Goal: Information Seeking & Learning: Learn about a topic

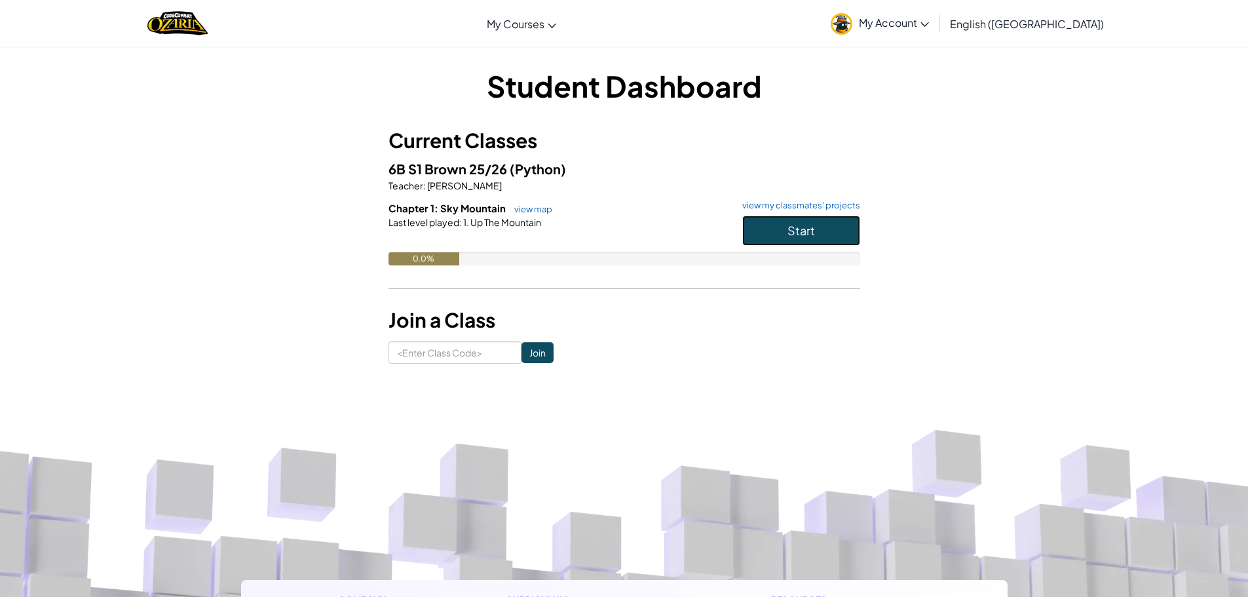
click at [818, 235] on button "Start" at bounding box center [801, 231] width 118 height 30
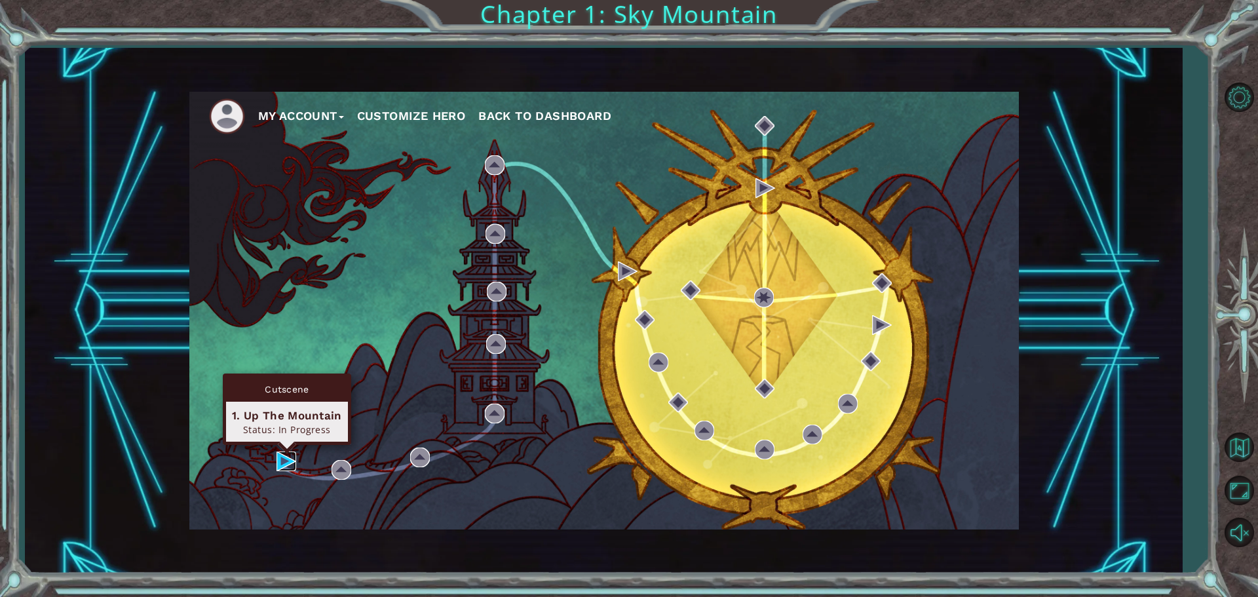
click at [286, 459] on img at bounding box center [286, 461] width 20 height 20
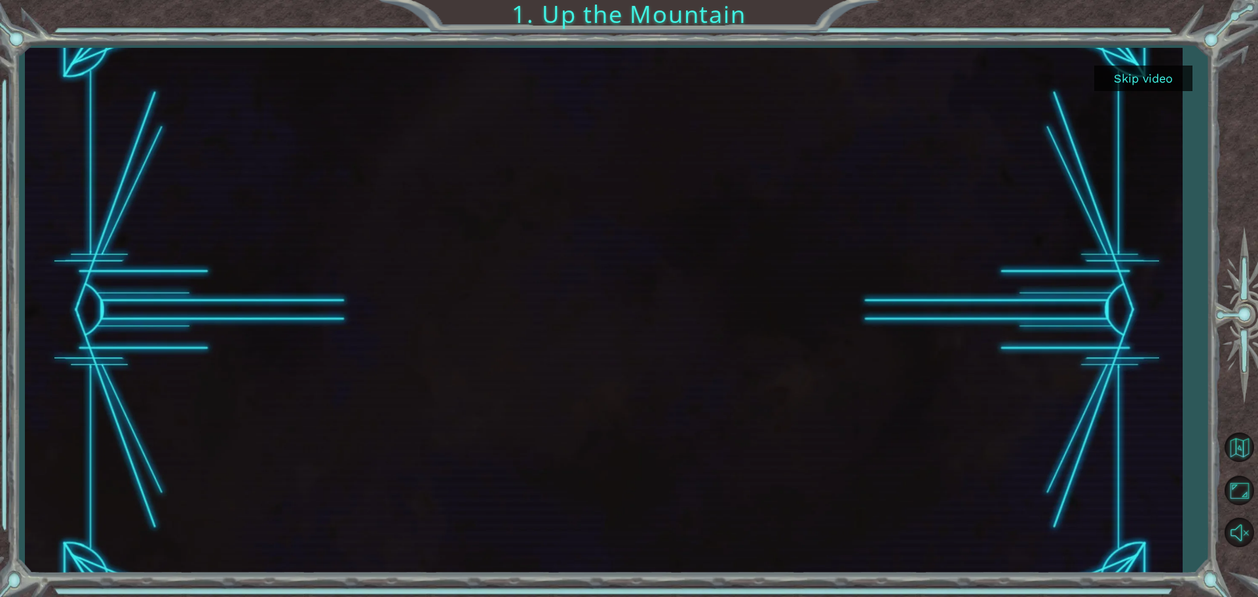
click at [1111, 83] on button "Skip video" at bounding box center [1143, 79] width 98 height 26
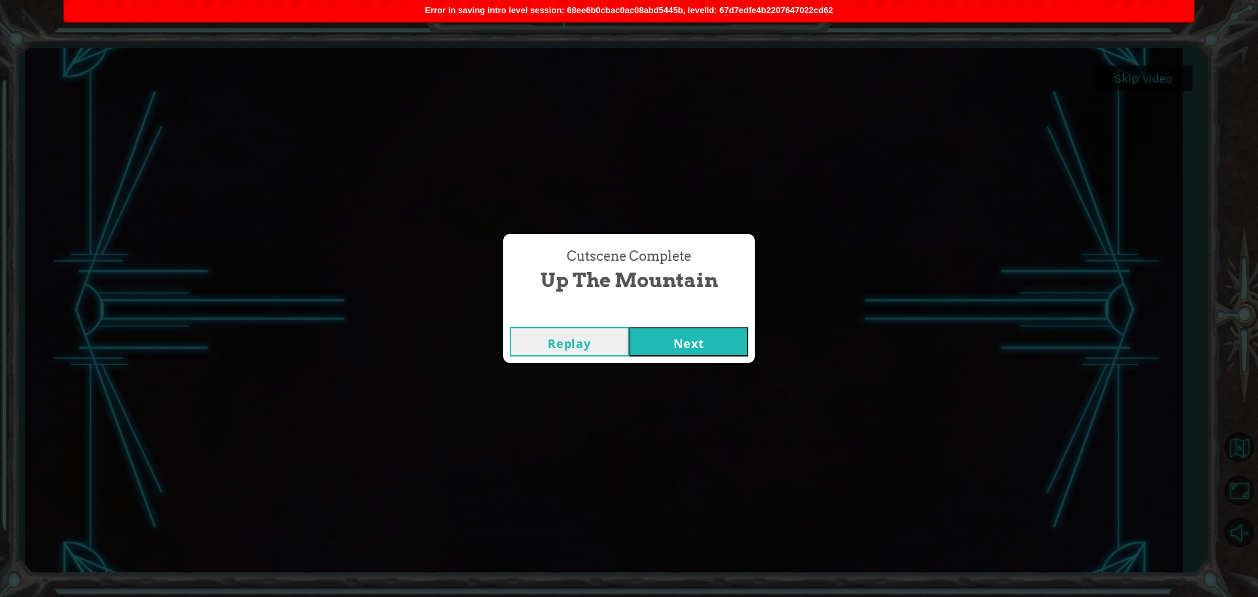
click at [653, 1] on div "Error in saving intro level session: 68ee6b0cbac0ac08abd5445b, levelId: 67d7edf…" at bounding box center [629, 11] width 1130 height 22
click at [655, 9] on span "Error in saving intro level session: 68ee6b0cbac0ac08abd5445b, levelId: 67d7edf…" at bounding box center [629, 10] width 408 height 10
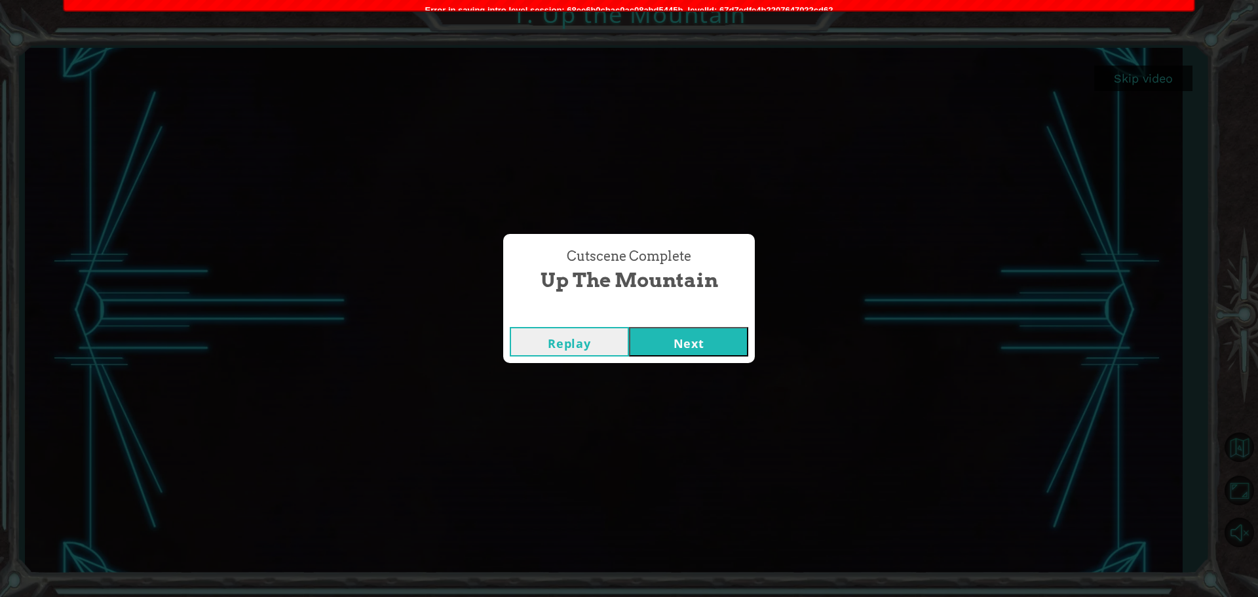
click at [655, 9] on span "Error in saving intro level session: 68ee6b0cbac0ac08abd5445b, levelId: 67d7edf…" at bounding box center [629, 10] width 408 height 10
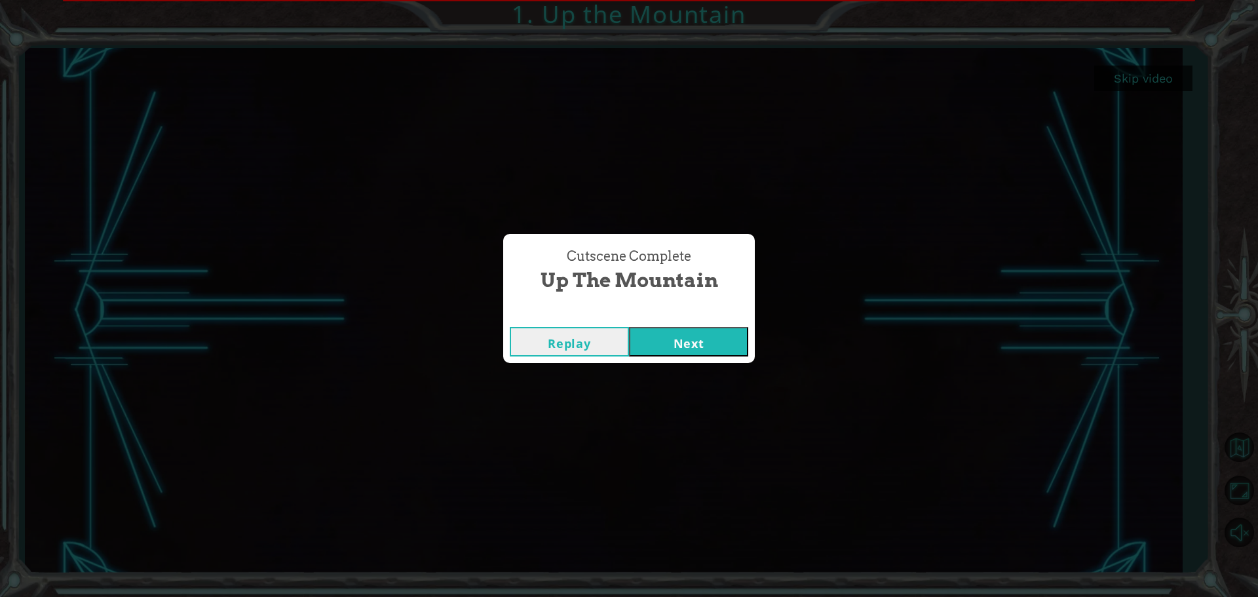
click at [655, 9] on div "Cutscene Complete Up the Mountain Replay Next" at bounding box center [629, 298] width 1258 height 597
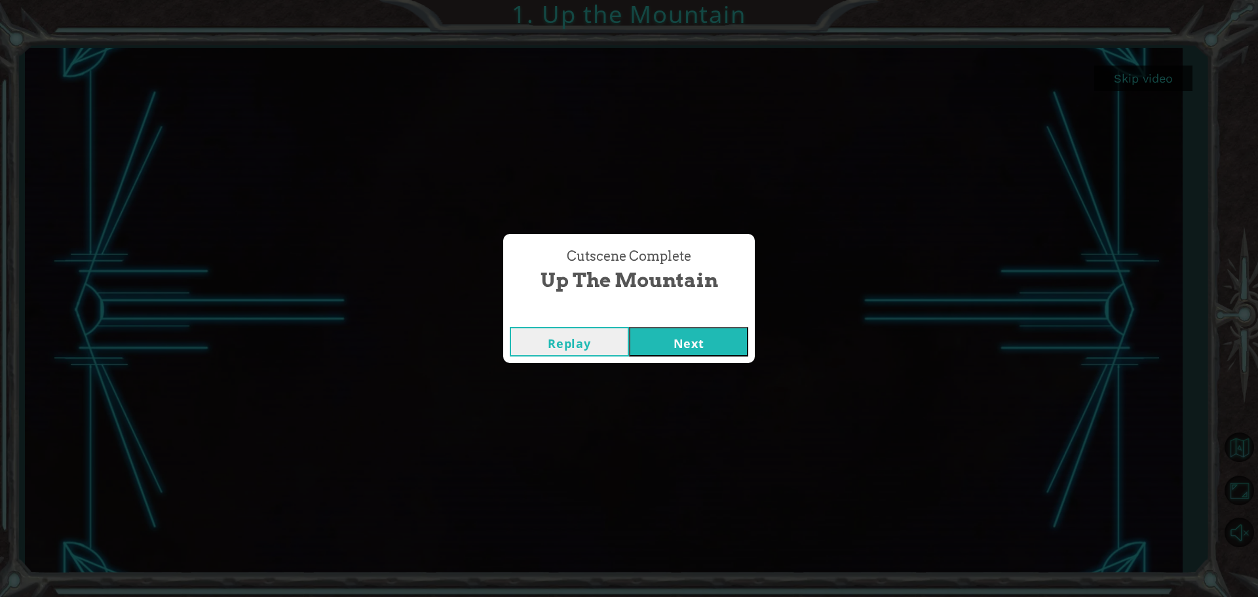
click at [587, 335] on button "Replay" at bounding box center [569, 341] width 119 height 29
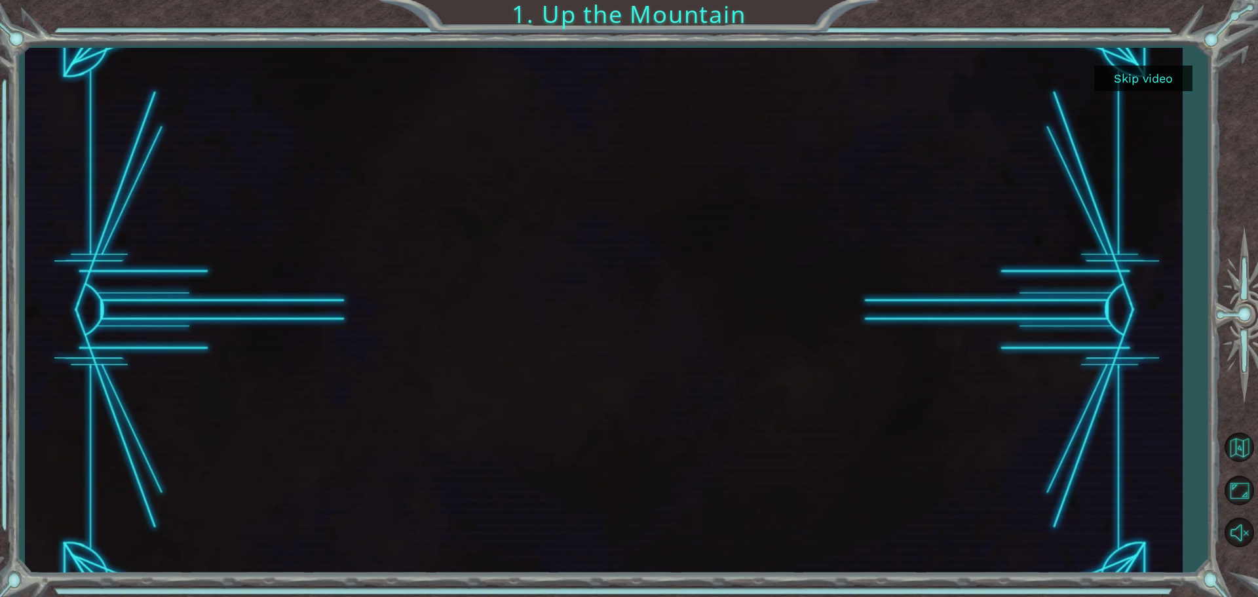
click at [1128, 85] on button "Skip video" at bounding box center [1143, 79] width 98 height 26
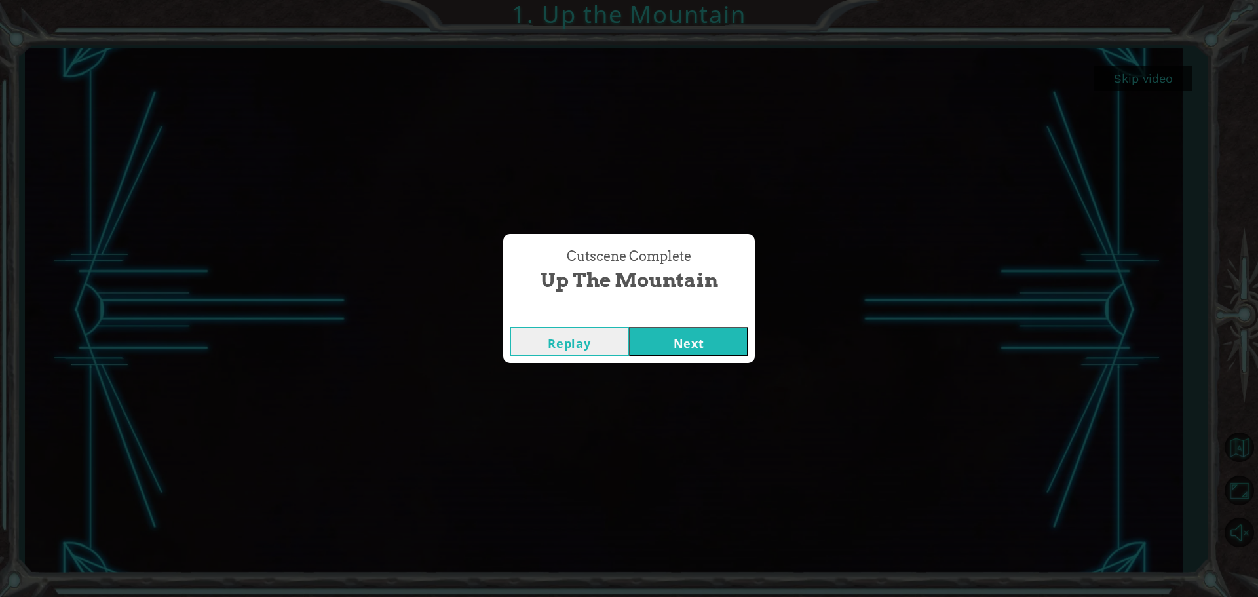
click at [726, 339] on button "Next" at bounding box center [688, 341] width 119 height 29
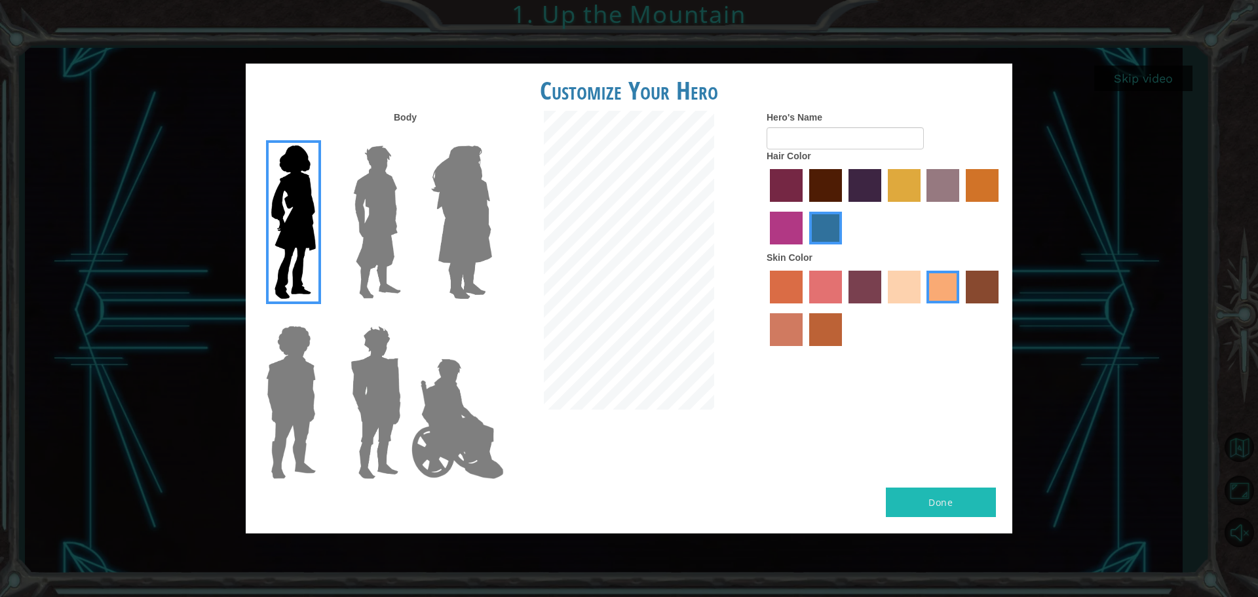
click at [860, 194] on label "hot purple hair color" at bounding box center [864, 185] width 33 height 33
click at [844, 206] on input "hot purple hair color" at bounding box center [844, 206] width 0 height 0
click at [828, 337] on label "smoke tree skin color" at bounding box center [825, 329] width 33 height 33
click at [805, 351] on input "smoke tree skin color" at bounding box center [805, 351] width 0 height 0
click at [940, 508] on button "Done" at bounding box center [941, 501] width 110 height 29
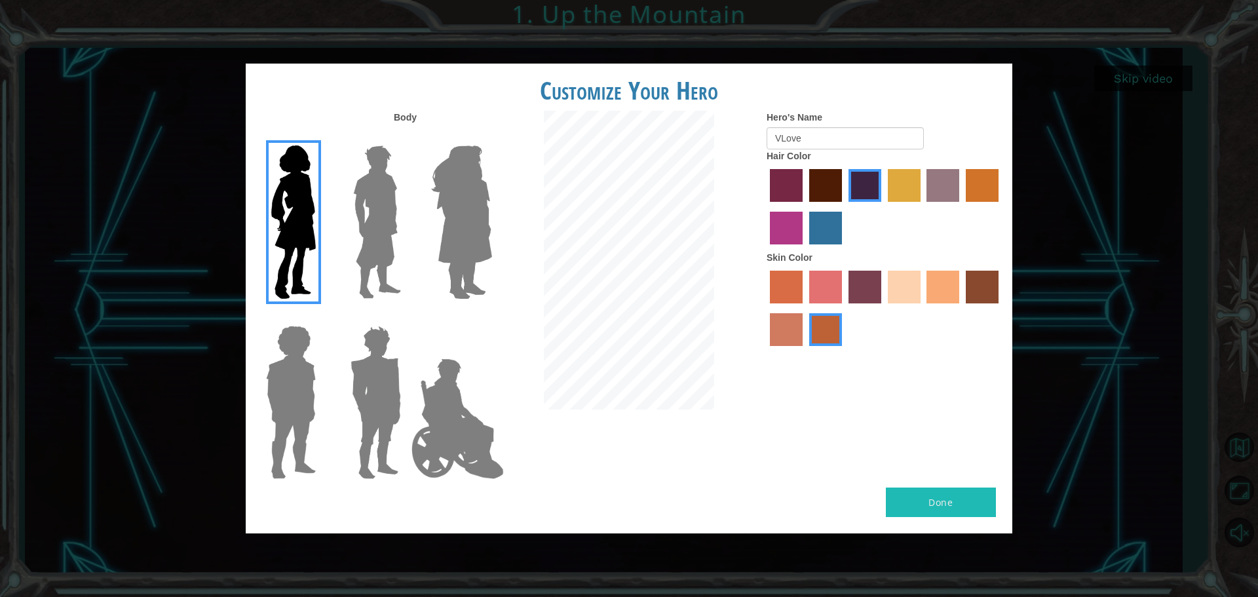
click at [932, 503] on button "Done" at bounding box center [941, 501] width 110 height 29
click at [846, 132] on input "VLove" at bounding box center [845, 138] width 157 height 22
type input "V"
click at [840, 138] on input "Hero's Name" at bounding box center [845, 138] width 157 height 22
type input "VLove"
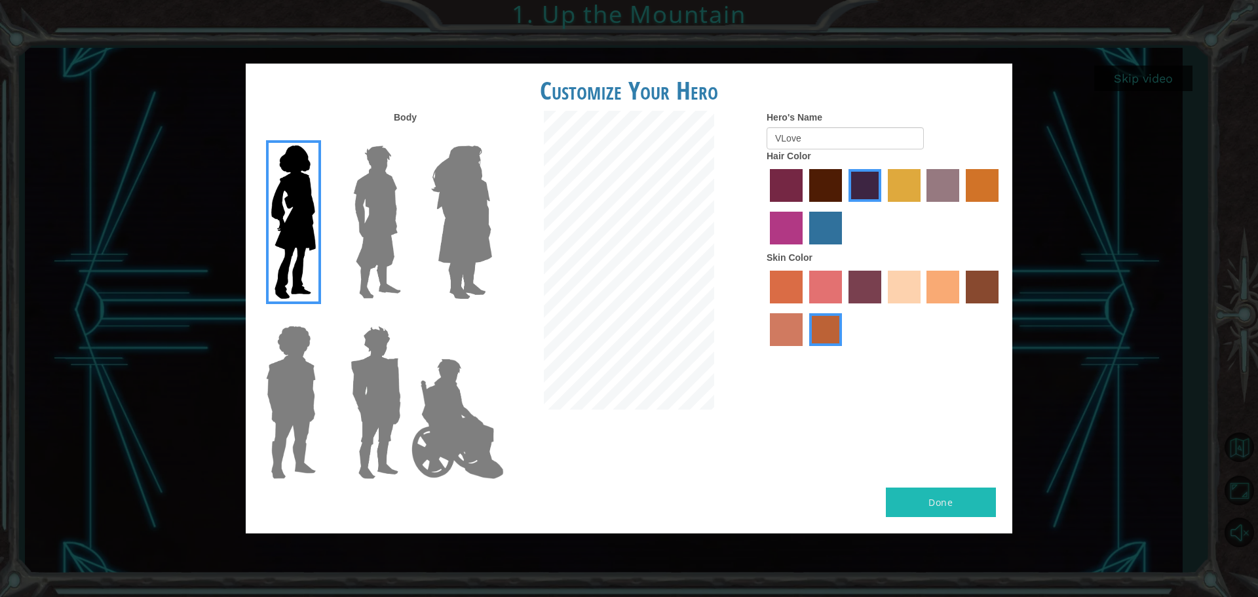
click at [925, 482] on div "Customize Your Hero Body Hero's Name VLove Hair Color Skin Color Done" at bounding box center [629, 299] width 767 height 470
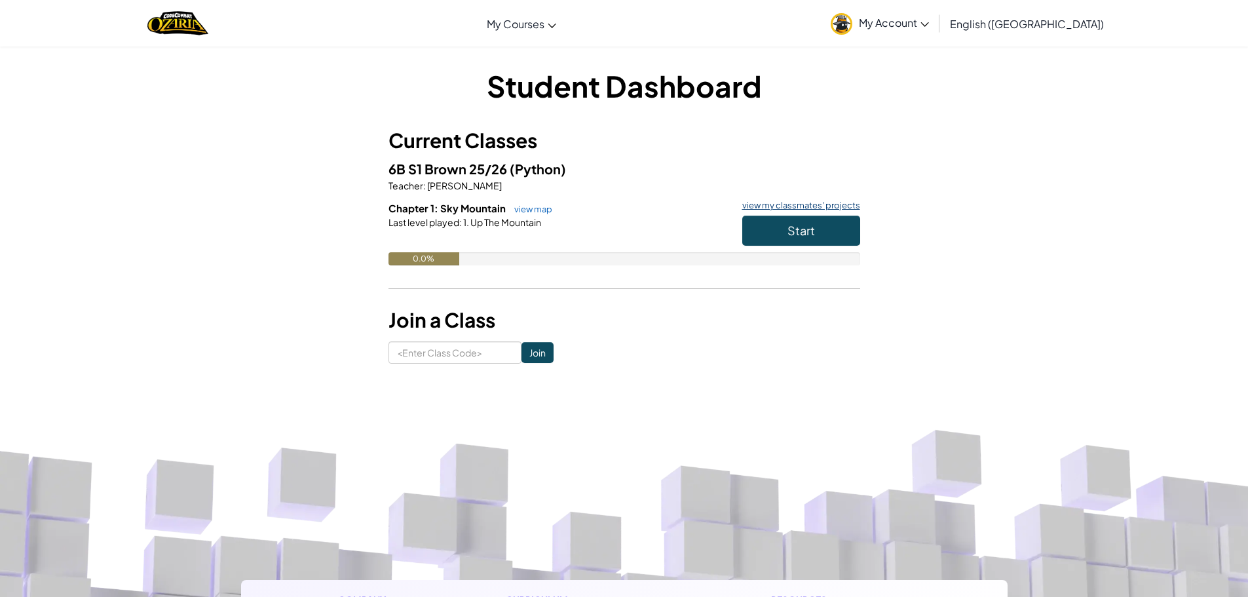
click at [827, 201] on link "view my classmates' projects" at bounding box center [798, 205] width 124 height 9
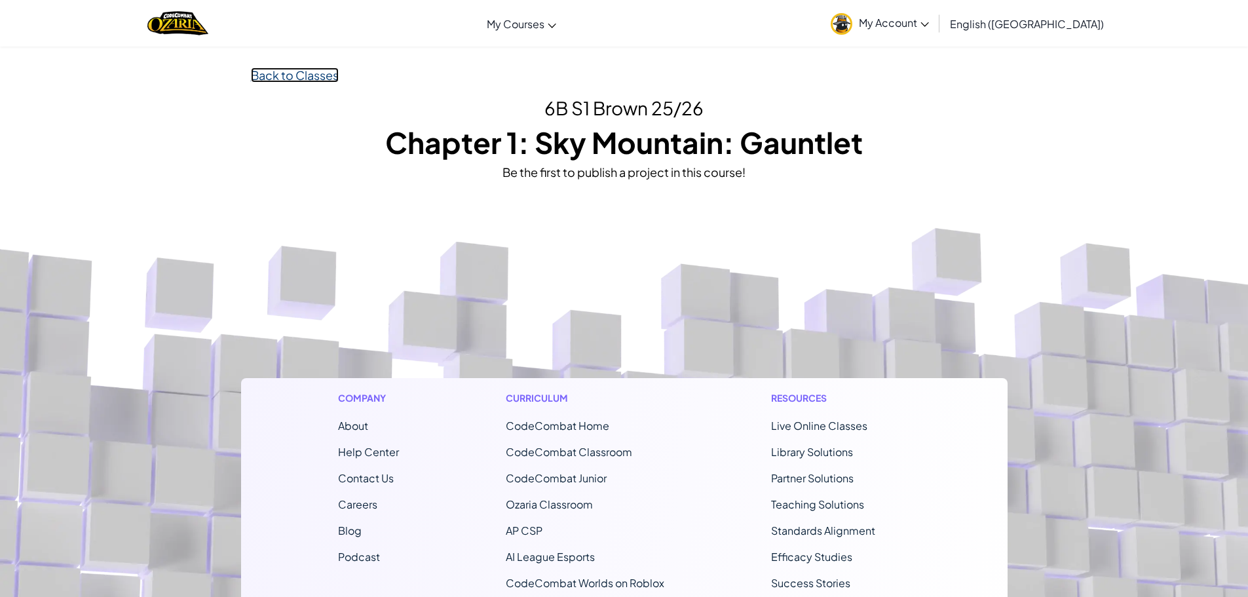
click at [331, 75] on link "Back to Classes" at bounding box center [295, 74] width 88 height 15
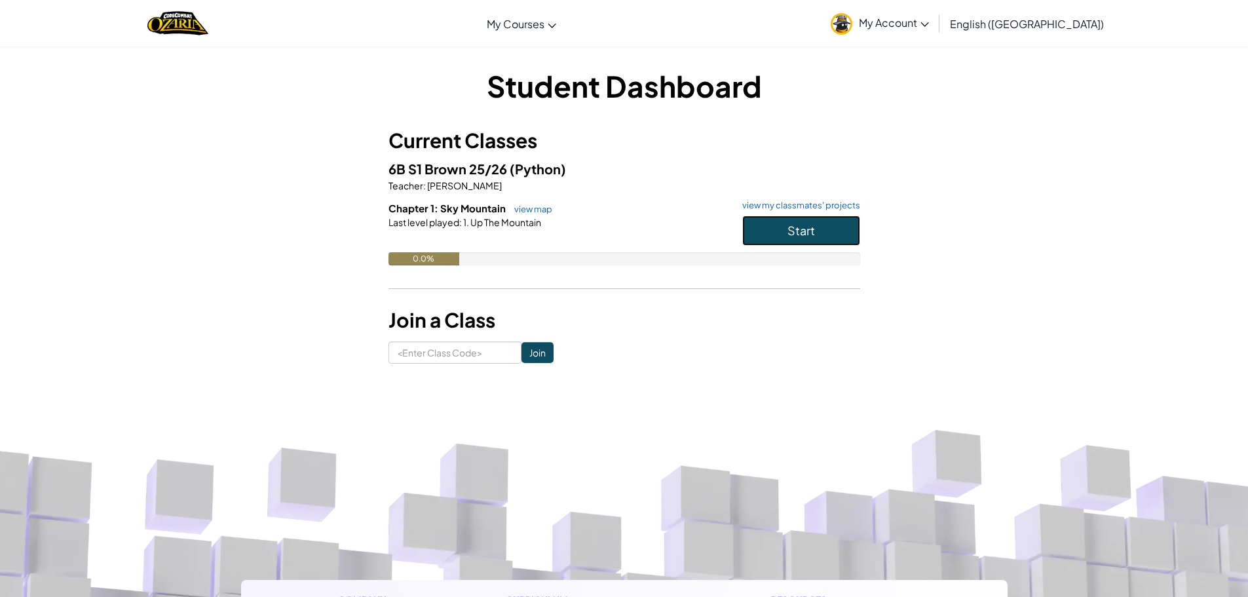
click at [808, 225] on span "Start" at bounding box center [802, 230] width 28 height 15
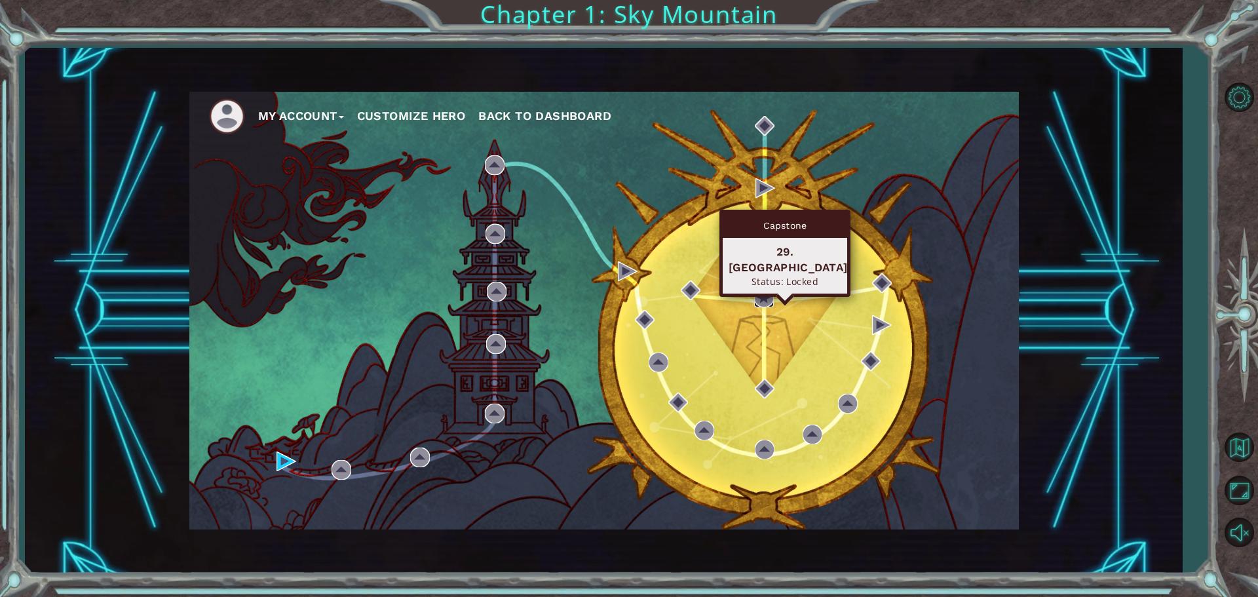
click at [765, 291] on img at bounding box center [764, 298] width 20 height 20
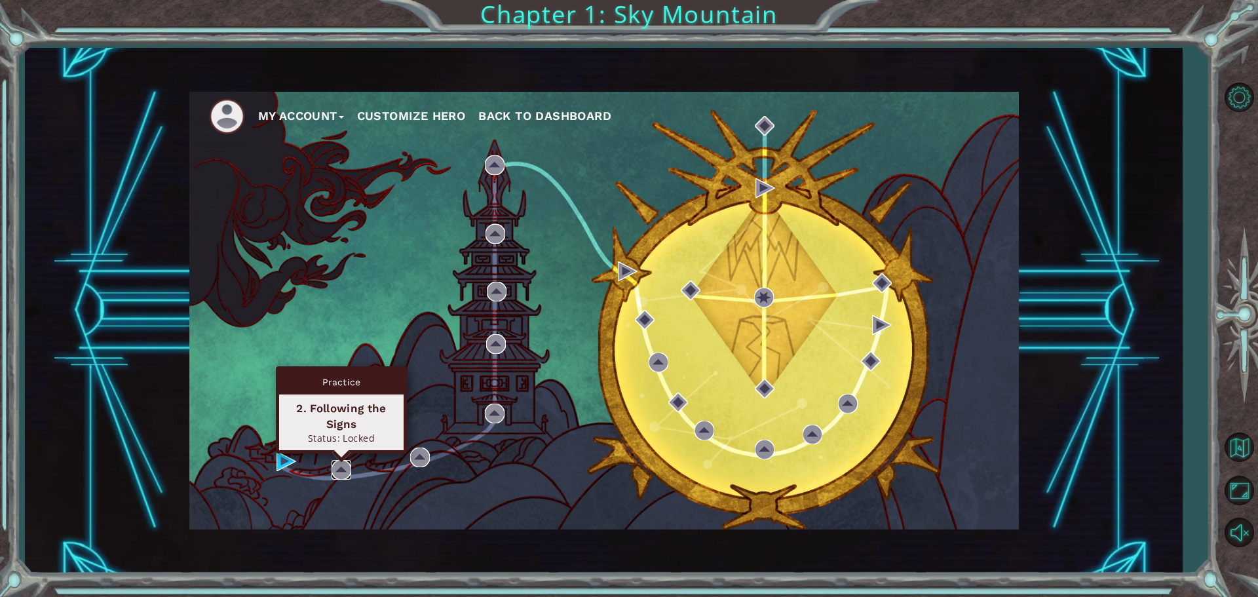
click at [340, 468] on img at bounding box center [342, 470] width 20 height 20
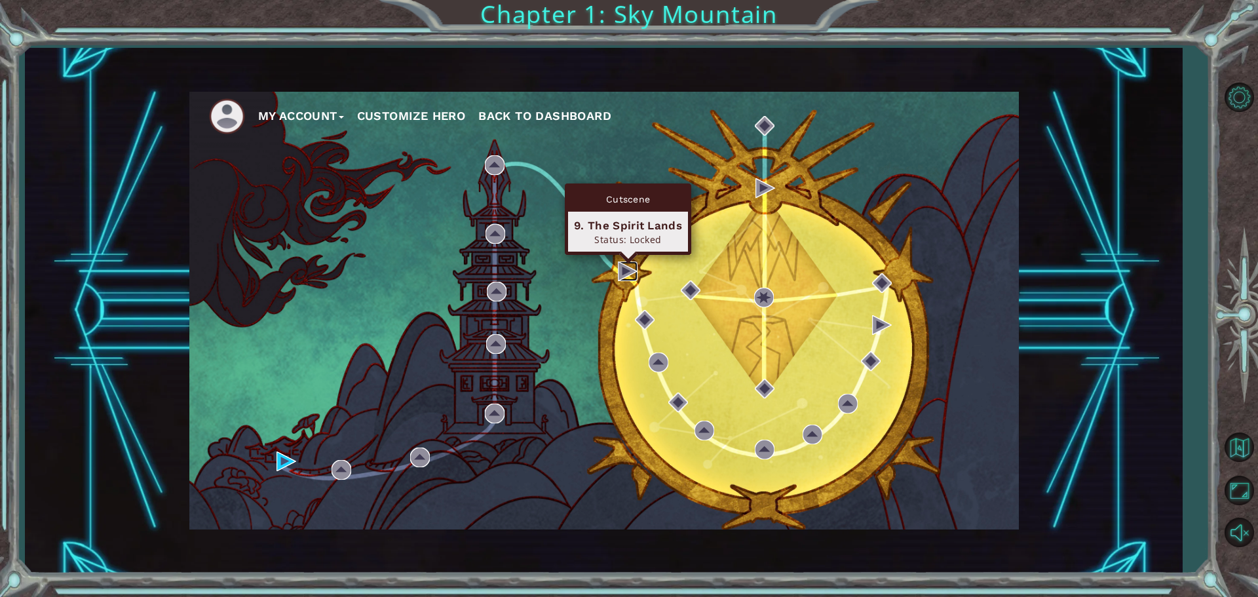
click at [624, 274] on img at bounding box center [628, 271] width 20 height 20
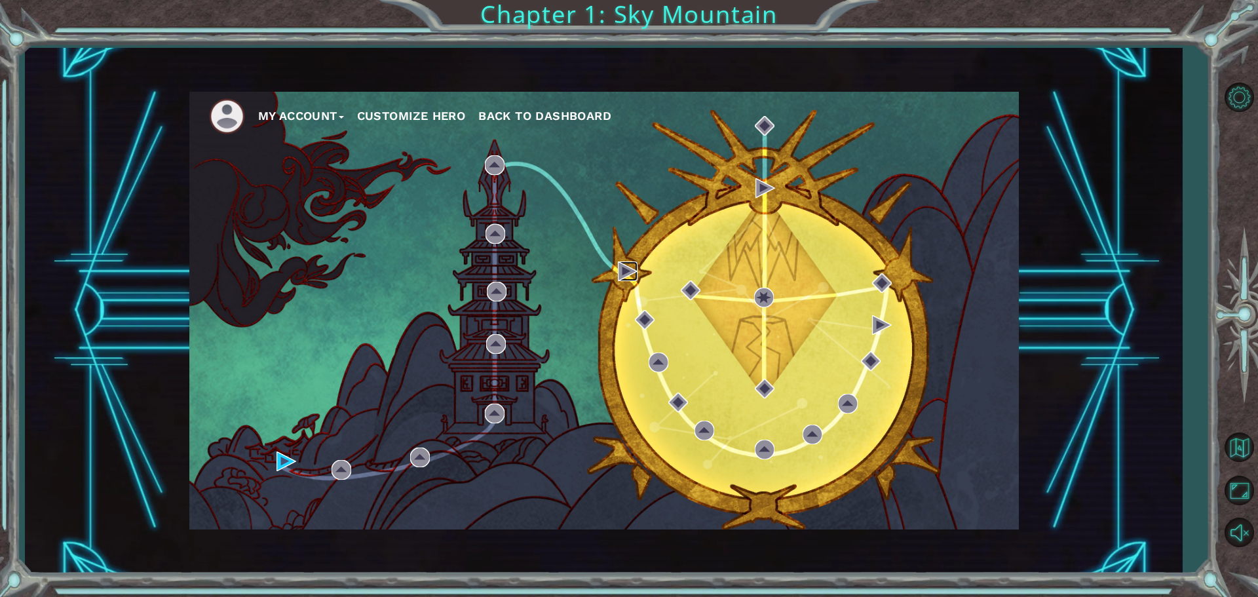
click at [624, 274] on img at bounding box center [628, 271] width 20 height 20
click at [485, 167] on img at bounding box center [495, 165] width 20 height 20
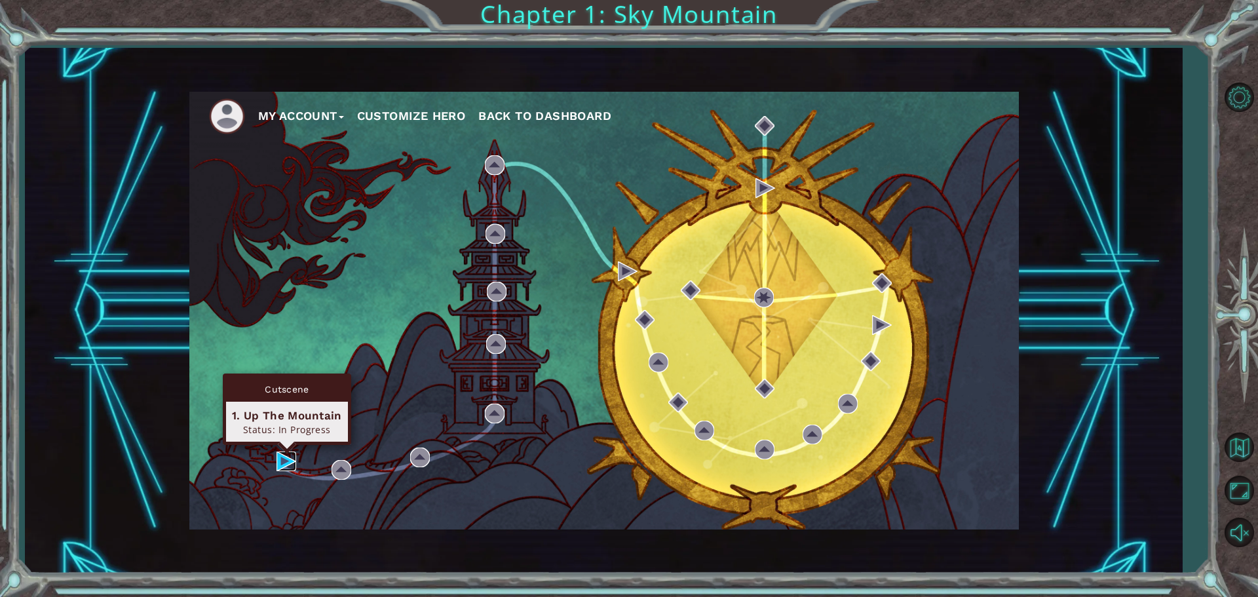
click at [291, 460] on img at bounding box center [286, 461] width 20 height 20
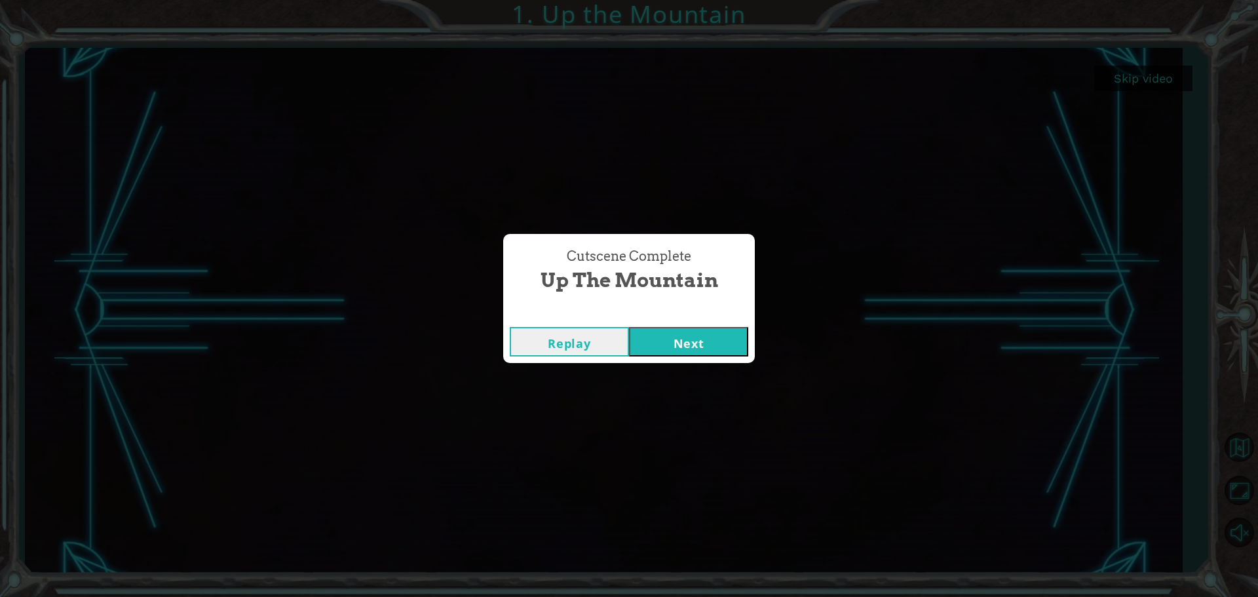
click at [716, 341] on button "Next" at bounding box center [688, 341] width 119 height 29
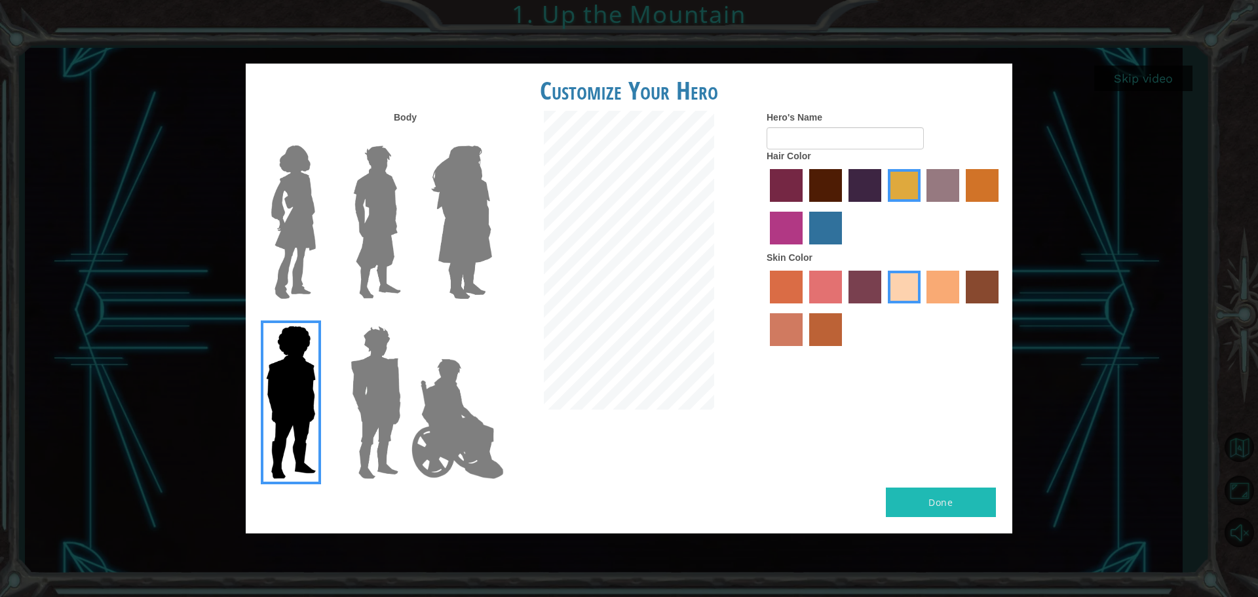
drag, startPoint x: 283, startPoint y: 230, endPoint x: 431, endPoint y: 238, distance: 148.3
click at [290, 209] on img at bounding box center [293, 222] width 55 height 164
click at [321, 137] on input "Hero Connie" at bounding box center [321, 137] width 0 height 0
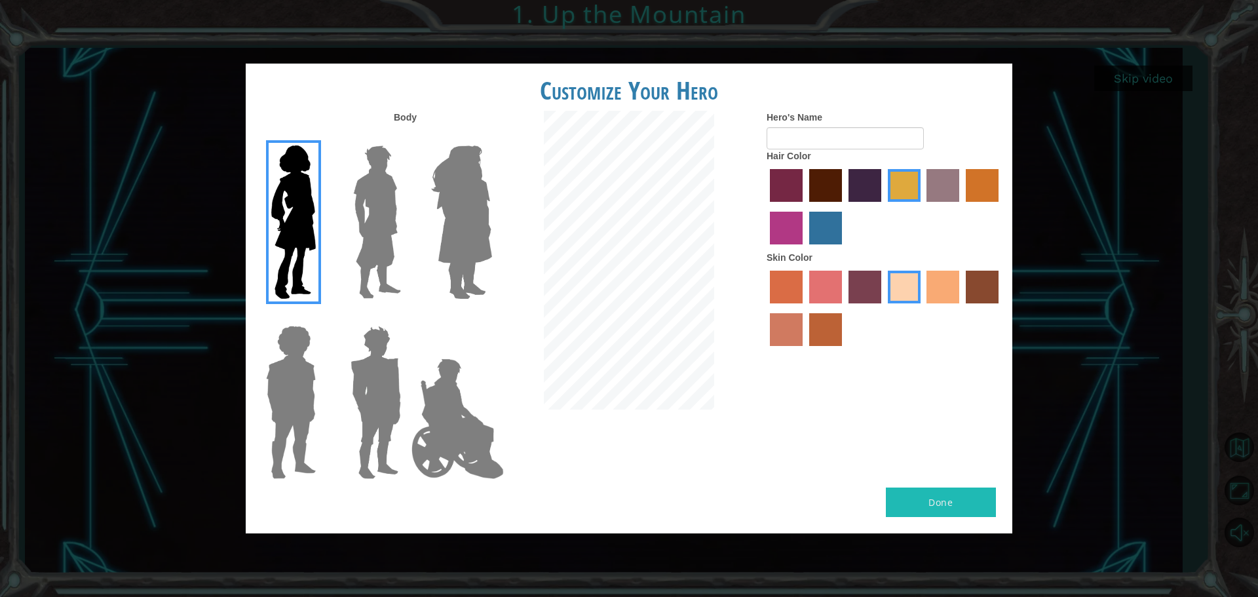
drag, startPoint x: 827, startPoint y: 332, endPoint x: 805, endPoint y: 272, distance: 63.6
click at [826, 332] on label "smoke tree skin color" at bounding box center [825, 329] width 33 height 33
click at [805, 351] on input "smoke tree skin color" at bounding box center [805, 351] width 0 height 0
click at [870, 178] on label "hot purple hair color" at bounding box center [864, 185] width 33 height 33
click at [844, 206] on input "hot purple hair color" at bounding box center [844, 206] width 0 height 0
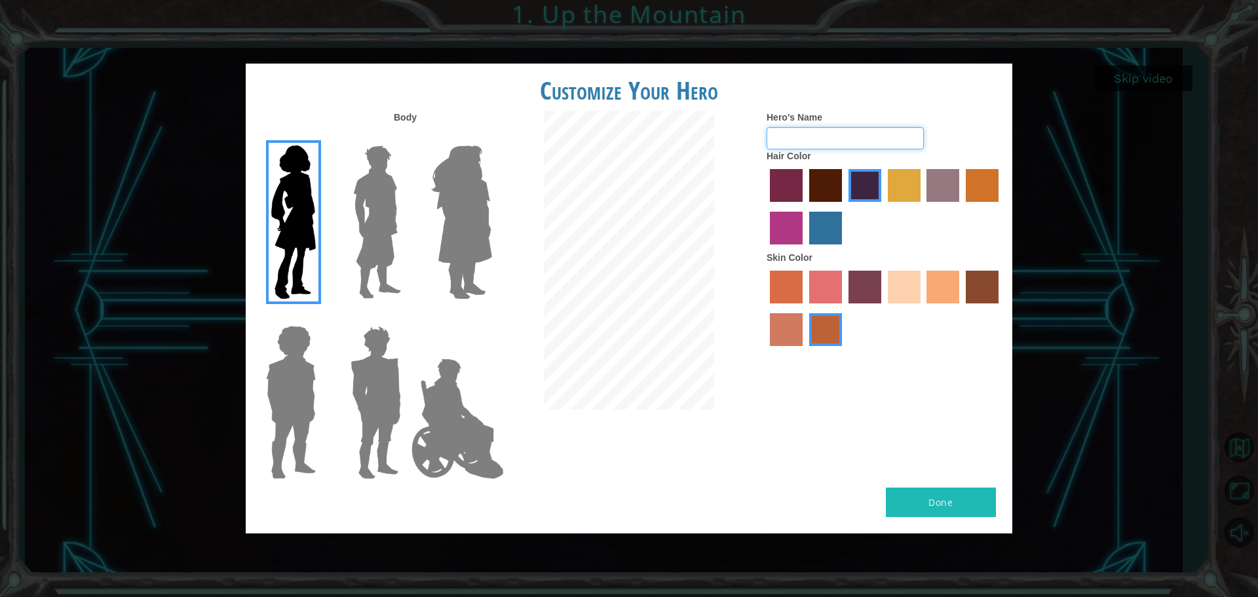
click at [831, 140] on input "Hero's Name" at bounding box center [845, 138] width 157 height 22
type input "VLove"
click at [961, 495] on button "Done" at bounding box center [941, 501] width 110 height 29
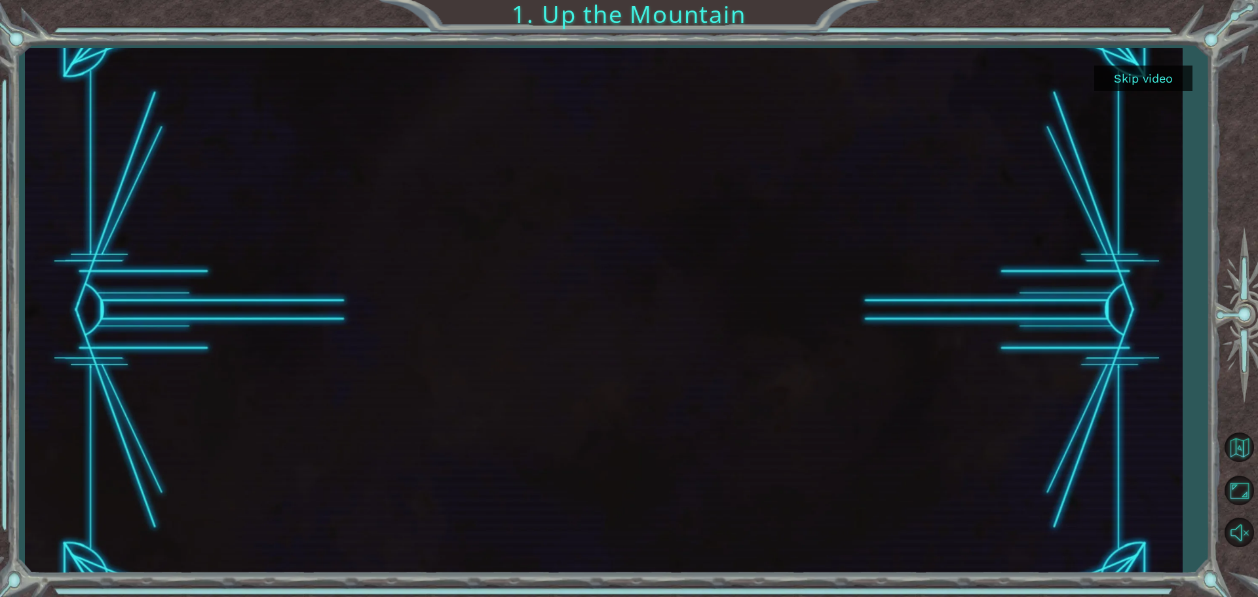
click at [1121, 75] on button "Skip video" at bounding box center [1143, 79] width 98 height 26
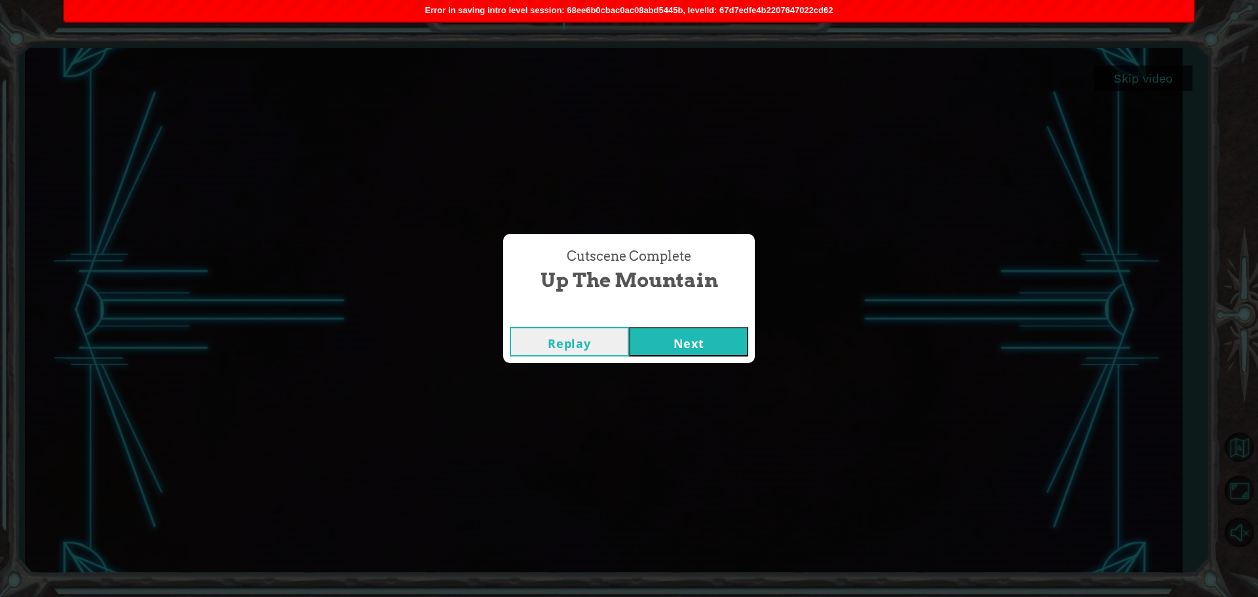
click at [698, 350] on button "Next" at bounding box center [688, 341] width 119 height 29
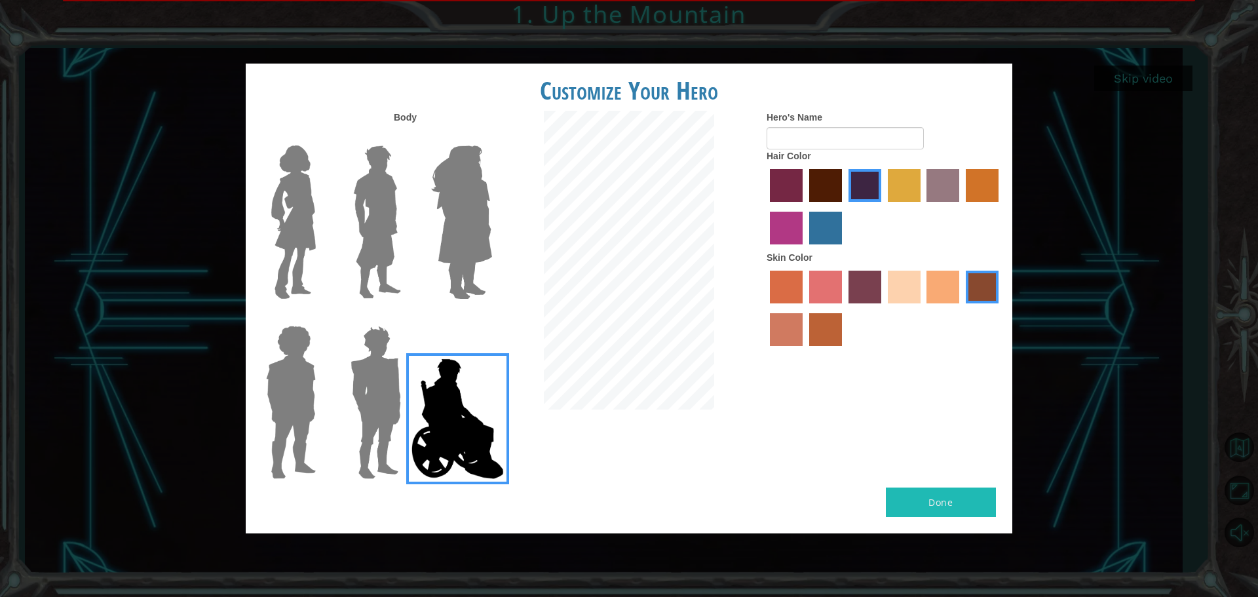
drag, startPoint x: 297, startPoint y: 196, endPoint x: 311, endPoint y: 206, distance: 16.9
click at [296, 196] on img at bounding box center [293, 222] width 55 height 164
click at [321, 137] on input "Hero Connie" at bounding box center [321, 137] width 0 height 0
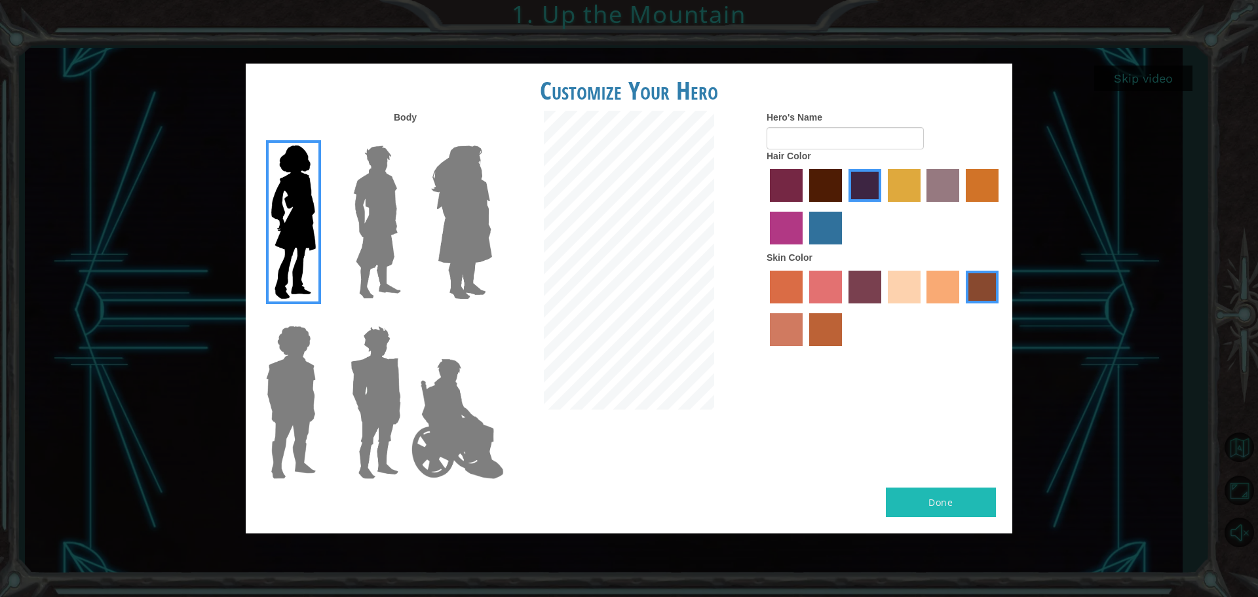
click at [816, 327] on label "smoke tree skin color" at bounding box center [825, 329] width 33 height 33
click at [805, 351] on input "smoke tree skin color" at bounding box center [805, 351] width 0 height 0
click at [833, 144] on input "Hero's Name" at bounding box center [845, 138] width 157 height 22
type input "VLove"
click at [956, 509] on button "Done" at bounding box center [941, 501] width 110 height 29
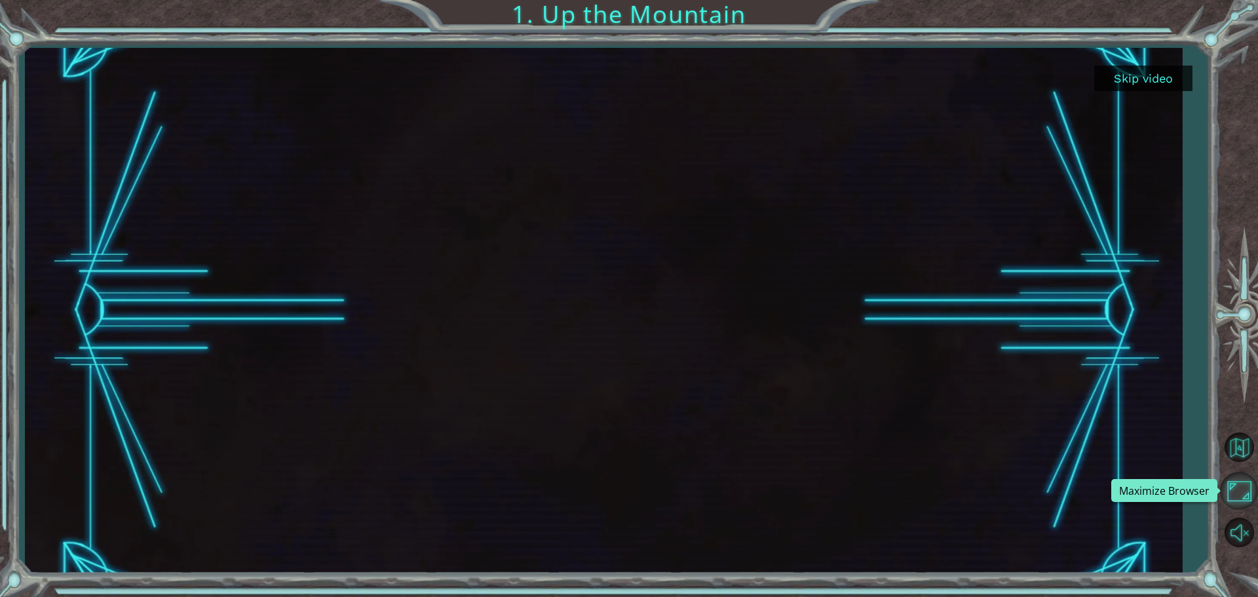
click at [1251, 487] on button "Maximize Browser" at bounding box center [1239, 491] width 38 height 38
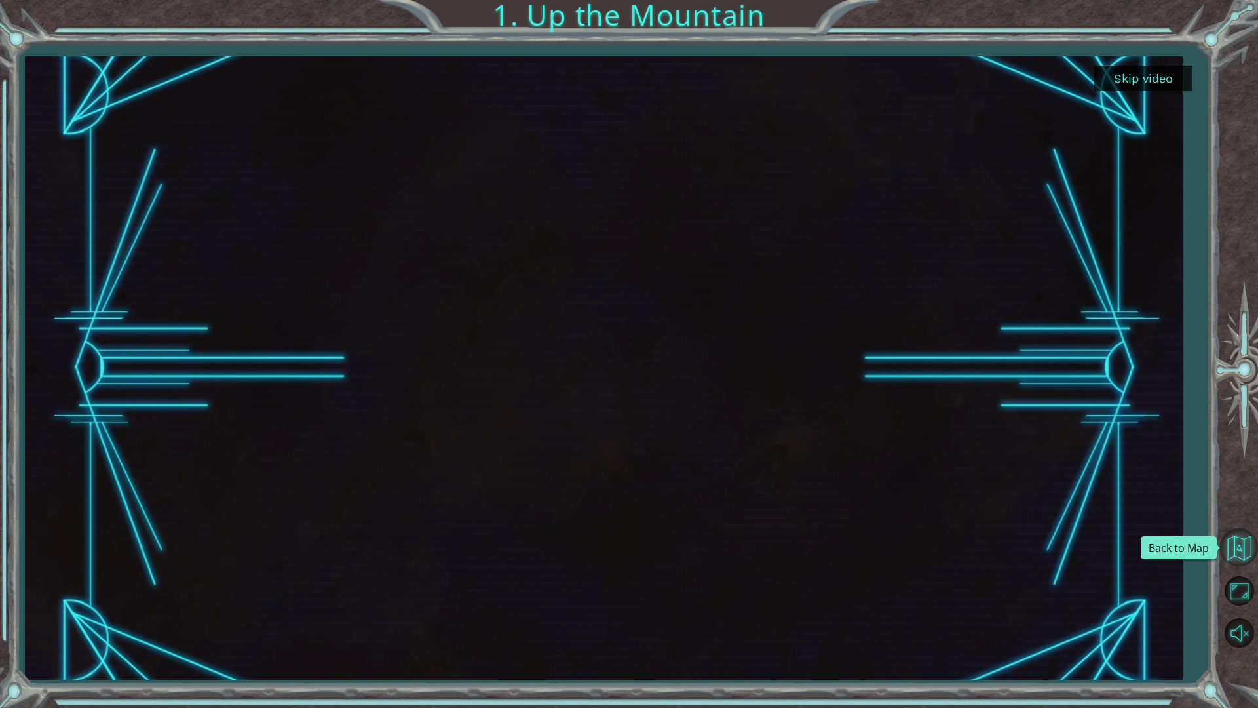
click at [1245, 554] on button "Back to Map" at bounding box center [1239, 547] width 38 height 38
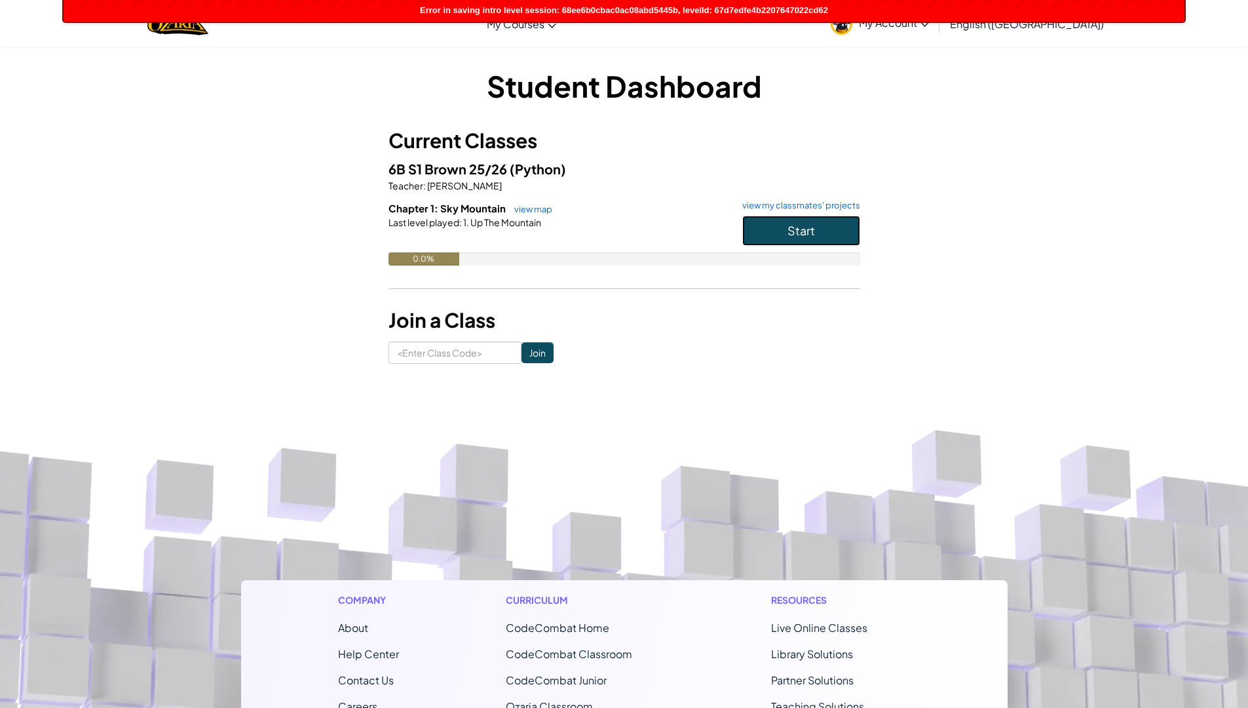
click at [781, 238] on button "Start" at bounding box center [801, 231] width 118 height 30
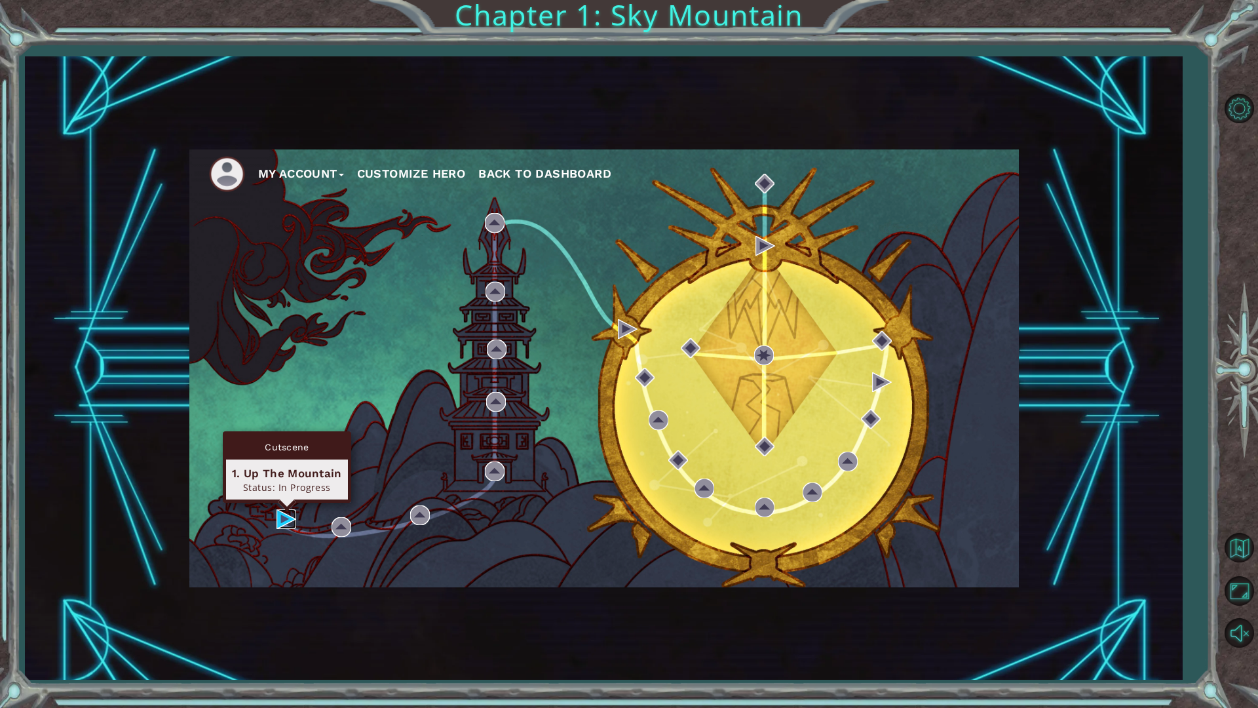
click at [277, 509] on img at bounding box center [286, 519] width 20 height 20
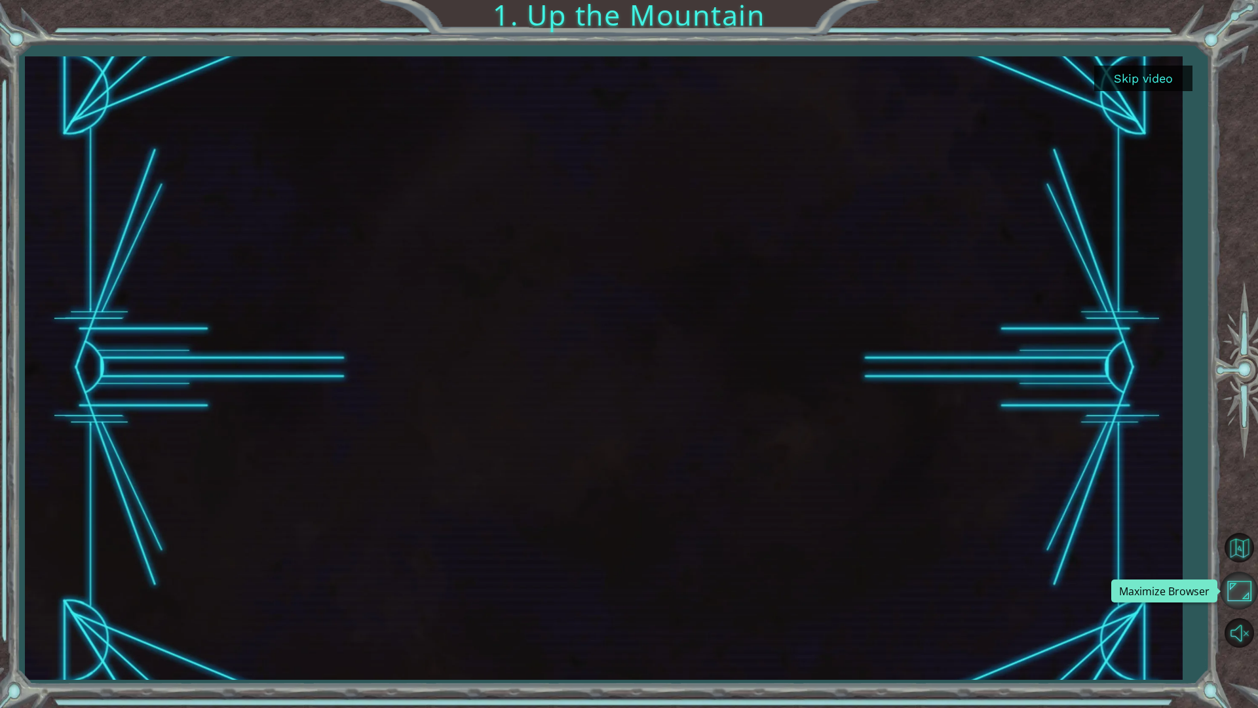
click at [1231, 588] on button "Maximize Browser" at bounding box center [1239, 590] width 38 height 38
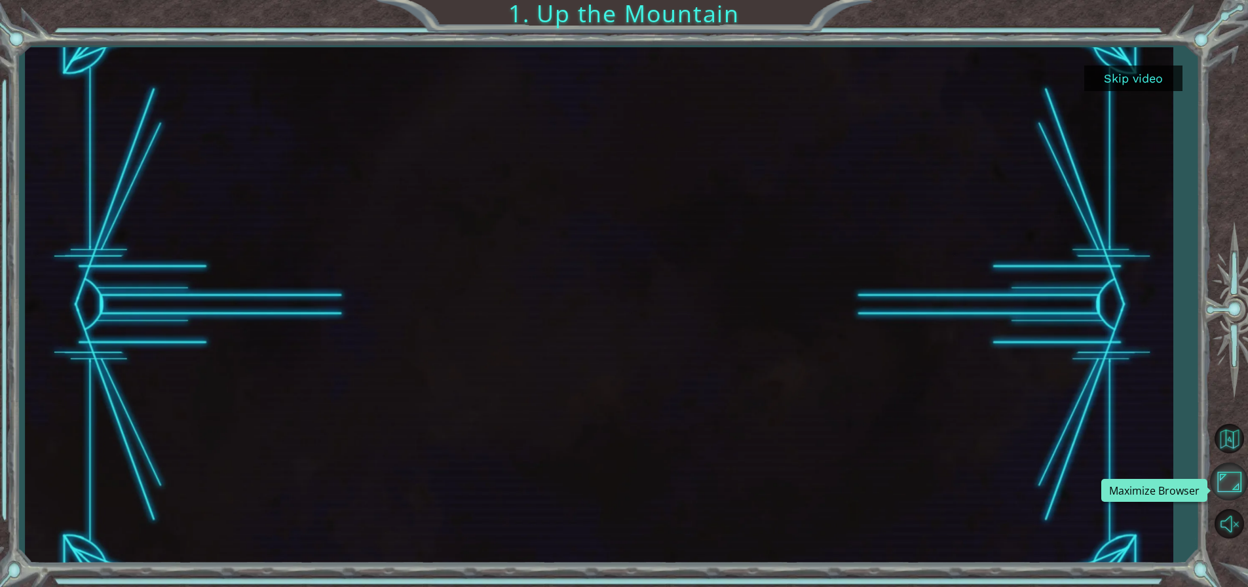
click at [1230, 495] on button "Maximize Browser" at bounding box center [1229, 482] width 38 height 38
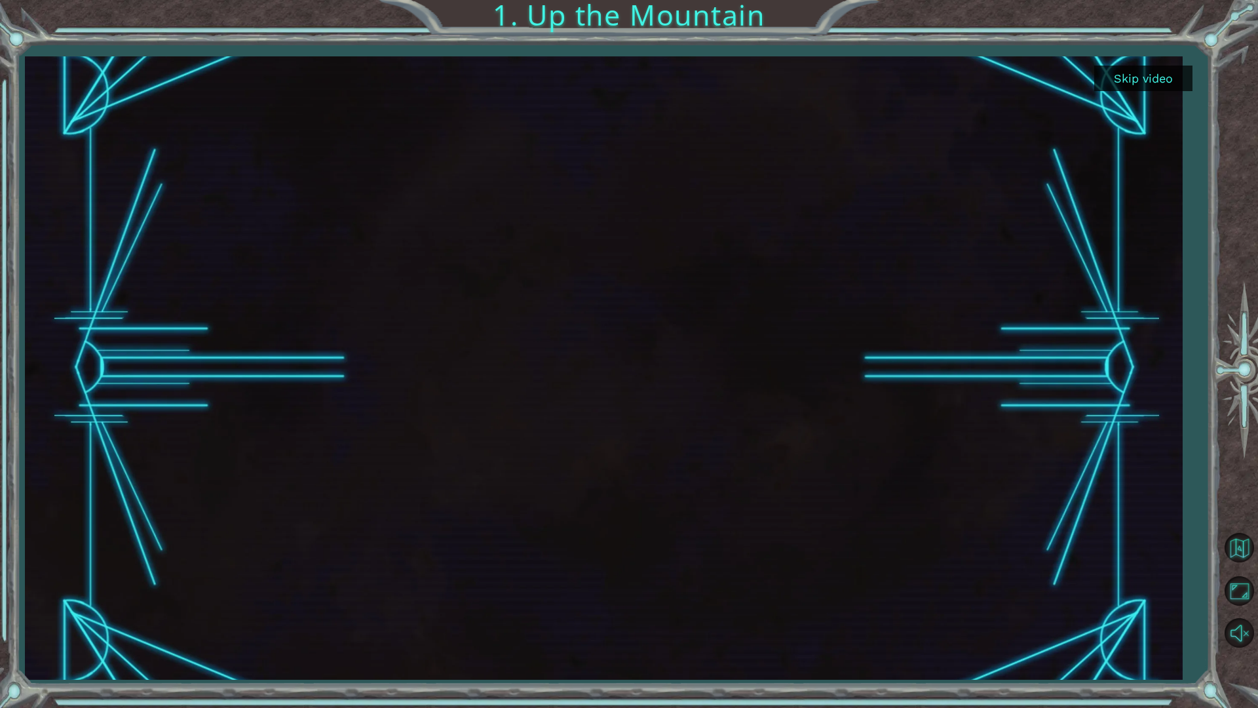
click at [1135, 77] on button "Skip video" at bounding box center [1143, 79] width 98 height 26
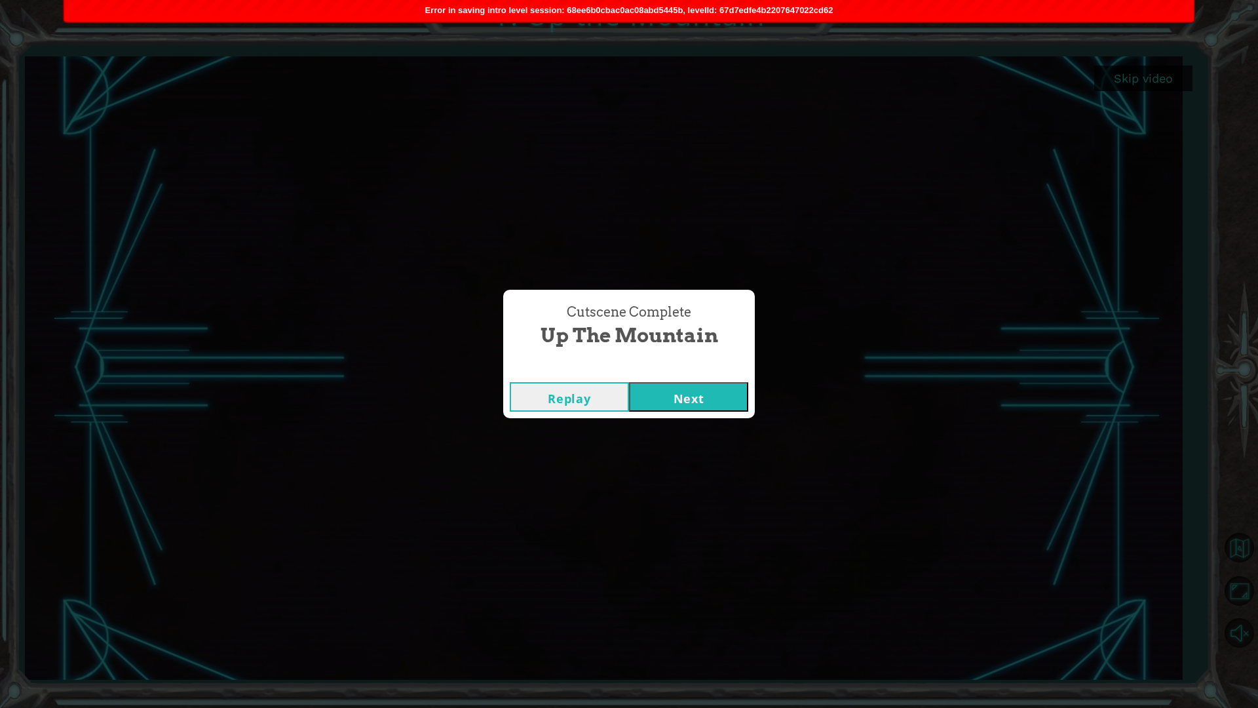
click at [741, 405] on button "Next" at bounding box center [688, 396] width 119 height 29
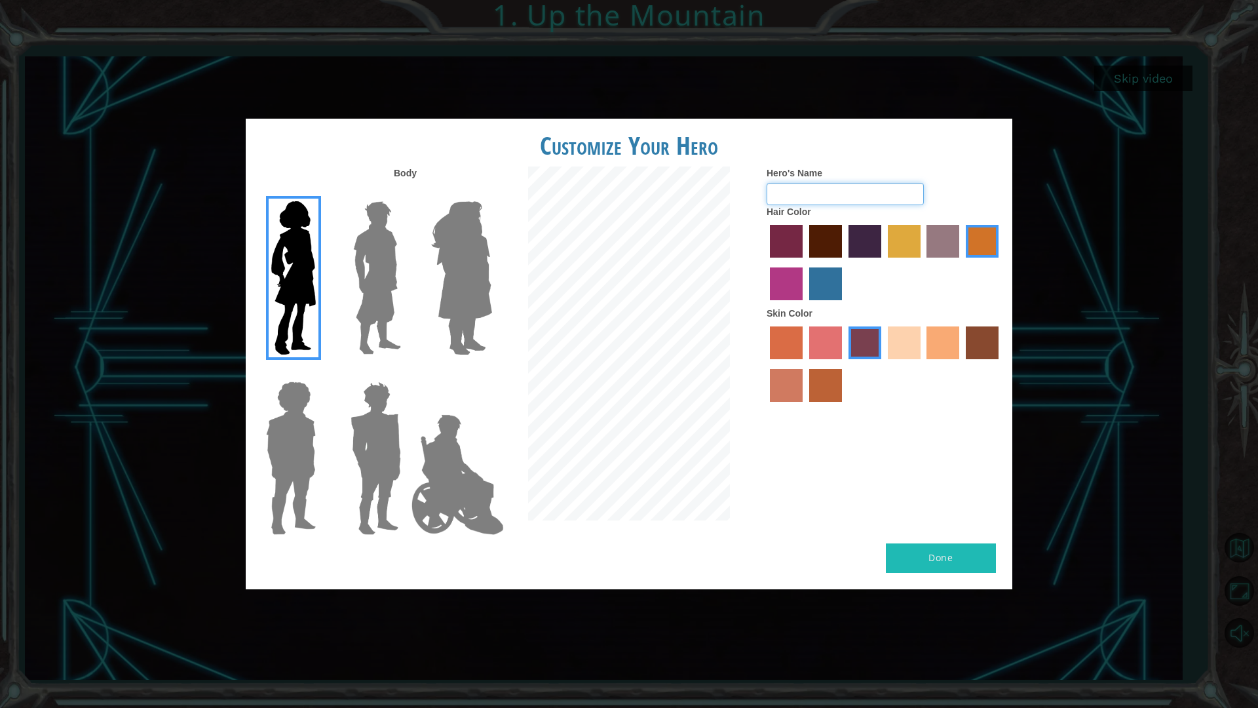
click at [829, 196] on input "Hero's Name" at bounding box center [845, 194] width 157 height 22
type input "VLove"
click at [857, 248] on label "hot purple hair color" at bounding box center [864, 241] width 33 height 33
click at [844, 262] on input "hot purple hair color" at bounding box center [844, 262] width 0 height 0
click at [812, 381] on label "smoke tree skin color" at bounding box center [825, 385] width 33 height 33
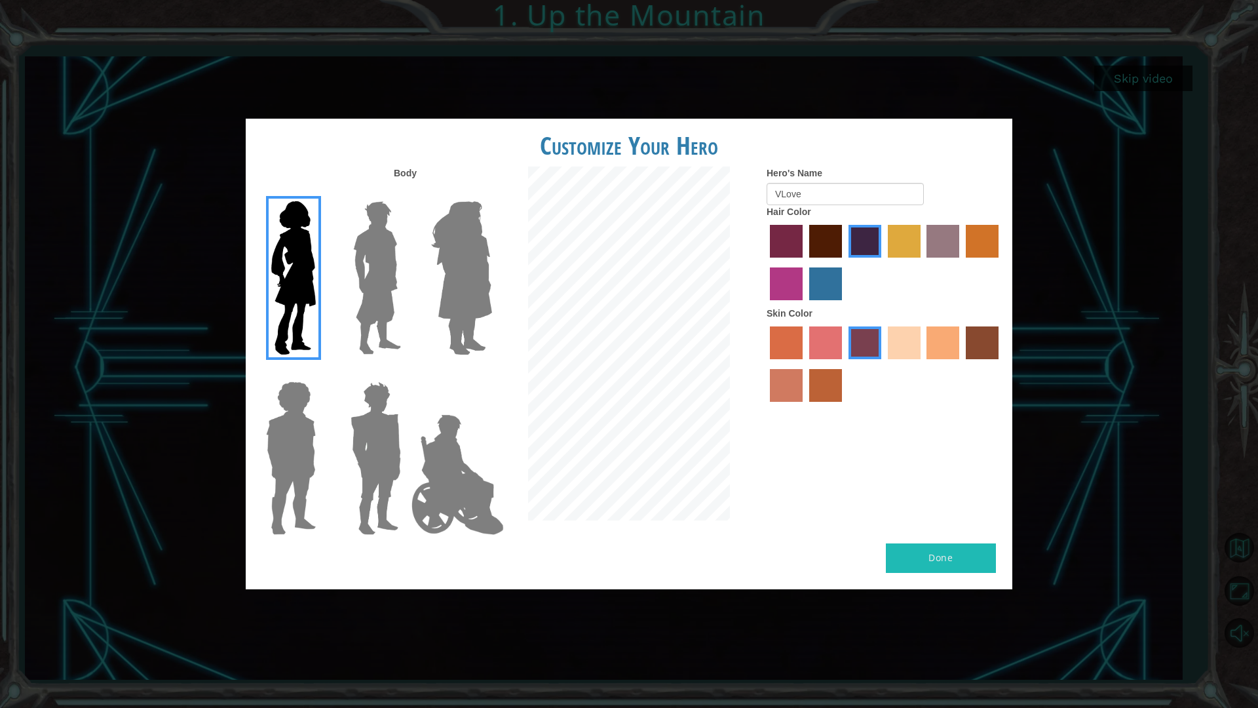
click at [805, 406] on input "smoke tree skin color" at bounding box center [805, 406] width 0 height 0
click at [931, 566] on button "Done" at bounding box center [941, 557] width 110 height 29
drag, startPoint x: 968, startPoint y: 522, endPoint x: 956, endPoint y: 522, distance: 12.5
click at [967, 518] on div "Body Hero's Name VLove Hair Color Skin Color" at bounding box center [629, 354] width 767 height 377
click at [956, 523] on div "Body Hero's Name VLove Hair Color Skin Color" at bounding box center [629, 354] width 767 height 377
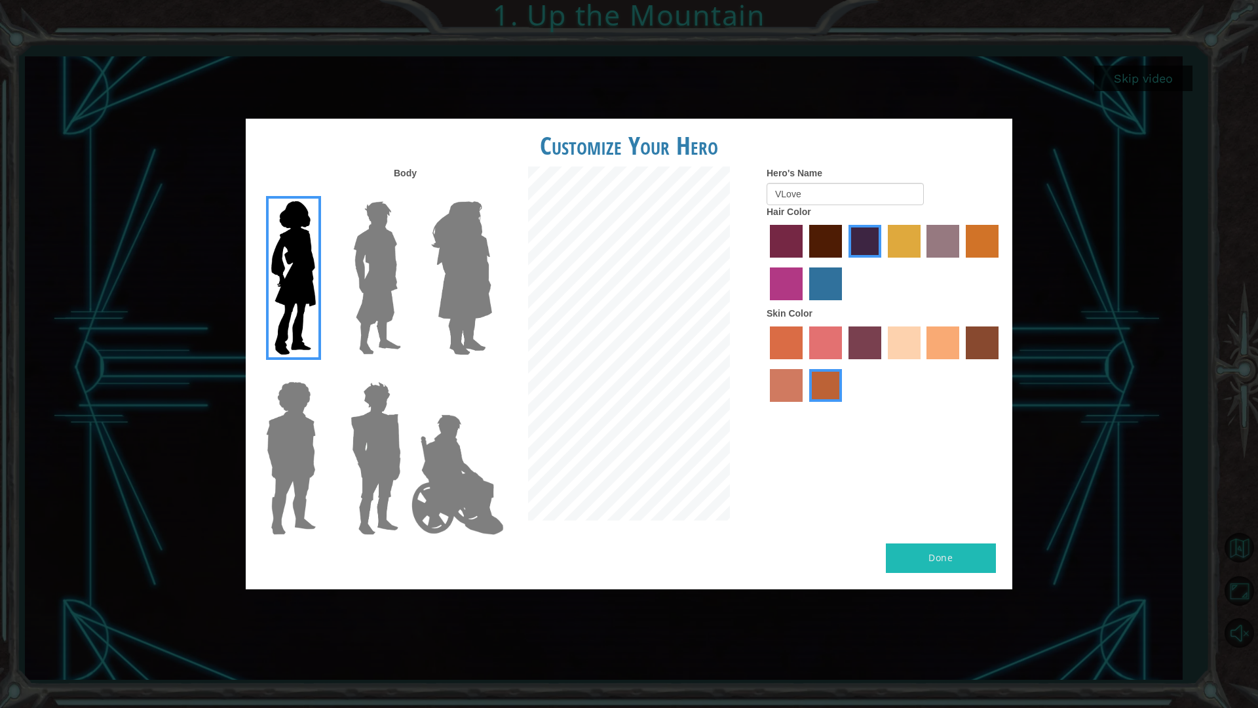
click at [813, 516] on div "Customize Your Hero Body Hero's Name VLove Hair Color Skin Color Done" at bounding box center [629, 354] width 767 height 470
drag, startPoint x: 484, startPoint y: 410, endPoint x: 459, endPoint y: 441, distance: 40.0
click at [459, 441] on div "Body Hero's Name VLove Hair Color Skin Color" at bounding box center [629, 354] width 767 height 377
click at [929, 546] on div "Customize Your Hero Body Hero's Name VLove Hair Color Skin Color Done" at bounding box center [629, 354] width 767 height 470
drag, startPoint x: 929, startPoint y: 546, endPoint x: 774, endPoint y: 54, distance: 515.9
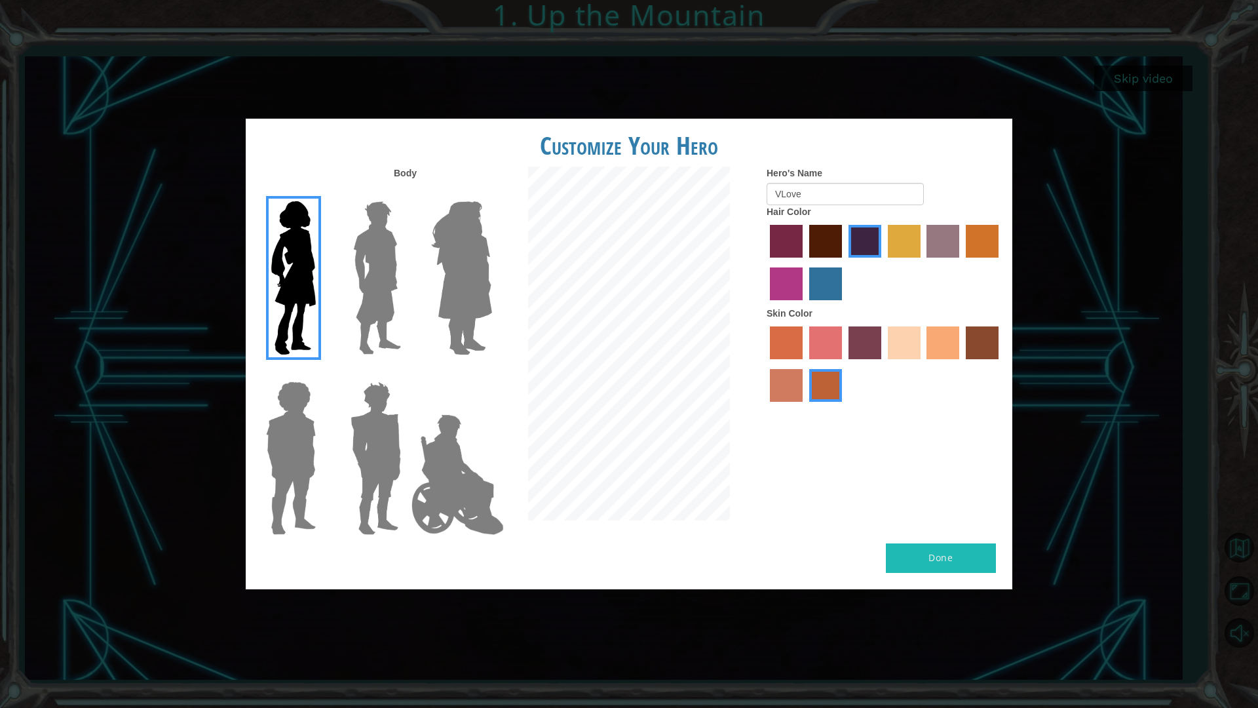
click at [963, 541] on div "Customize Your Hero Body Hero's Name VLove Hair Color Skin Color Done" at bounding box center [629, 354] width 767 height 470
